Goal: Task Accomplishment & Management: Use online tool/utility

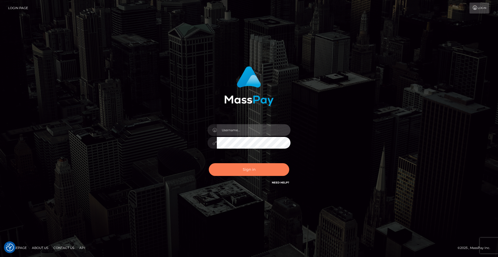
type input "[DEMOGRAPHIC_DATA]"
click at [248, 170] on button "Sign in" at bounding box center [249, 169] width 80 height 13
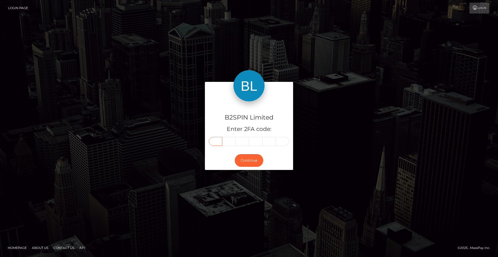
click at [218, 141] on input "text" at bounding box center [215, 141] width 13 height 9
type input "7"
type input "1"
type input "4"
type input "5"
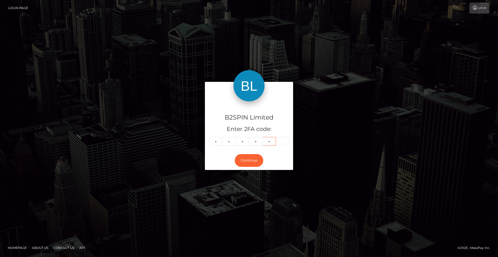
type input "9"
type input "6"
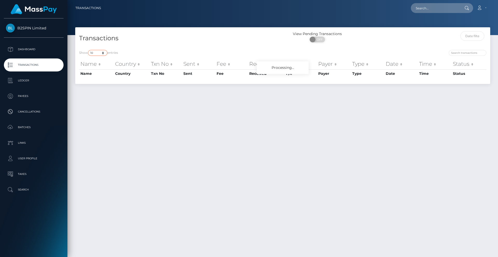
drag, startPoint x: 98, startPoint y: 51, endPoint x: 107, endPoint y: 54, distance: 9.4
click at [98, 51] on select "10 25 50 100 250 500 1,000 3,500" at bounding box center [97, 53] width 19 height 6
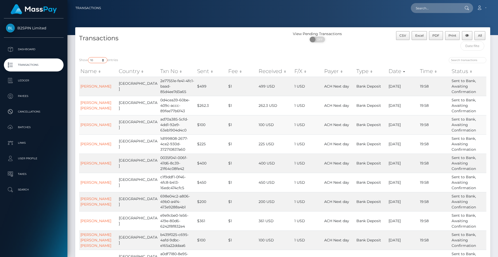
select select "3500"
click at [88, 57] on select "10 25 50 100 250 500 1,000 3,500" at bounding box center [97, 60] width 19 height 6
drag, startPoint x: 189, startPoint y: 48, endPoint x: 234, endPoint y: 46, distance: 45.5
click at [193, 48] on div "Transactions" at bounding box center [179, 42] width 208 height 22
click at [319, 39] on span "OFF" at bounding box center [319, 40] width 13 height 6
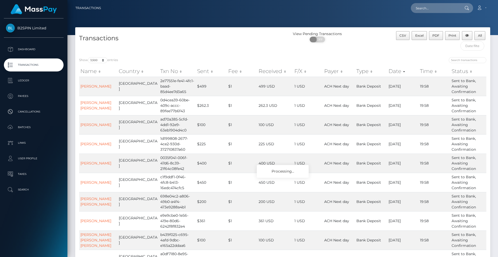
checkbox input "true"
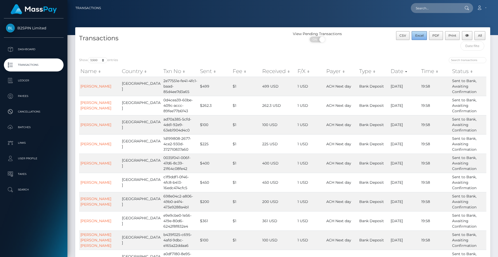
click at [422, 38] on button "Excel" at bounding box center [419, 35] width 15 height 9
